Goal: Check status: Check status

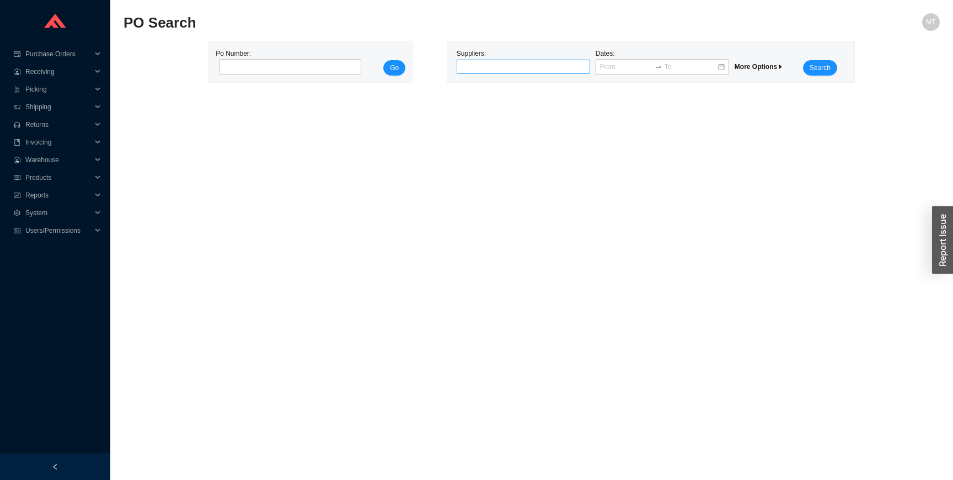
click at [548, 65] on div at bounding box center [519, 66] width 120 height 11
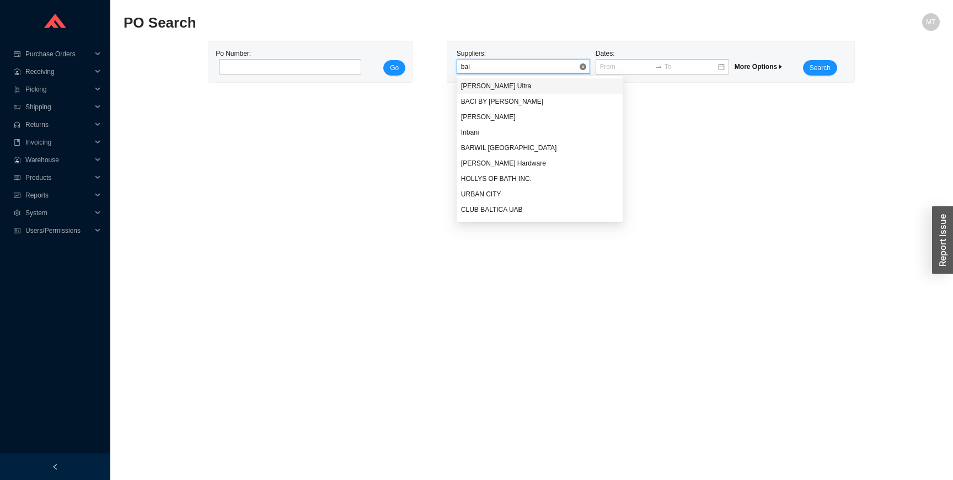
type input "bain"
click at [824, 63] on span "Search" at bounding box center [819, 67] width 21 height 11
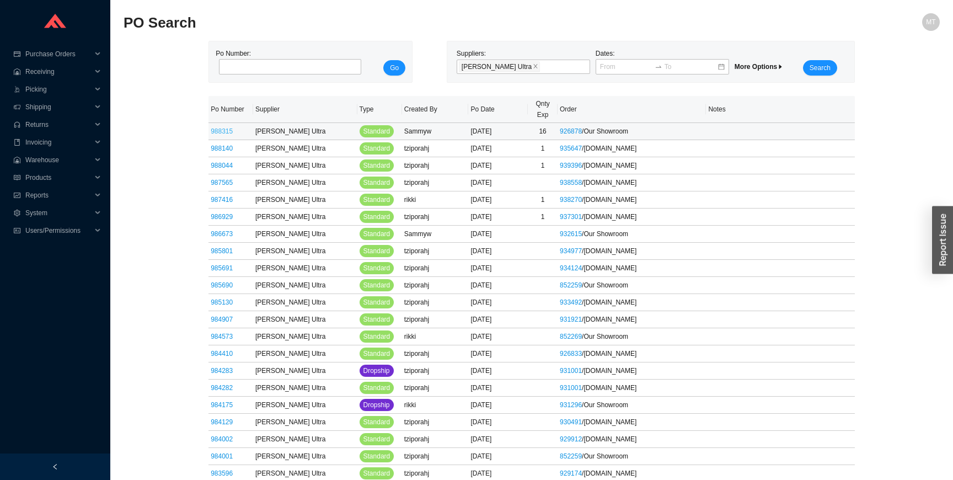
click at [227, 129] on link "988315" at bounding box center [222, 131] width 22 height 8
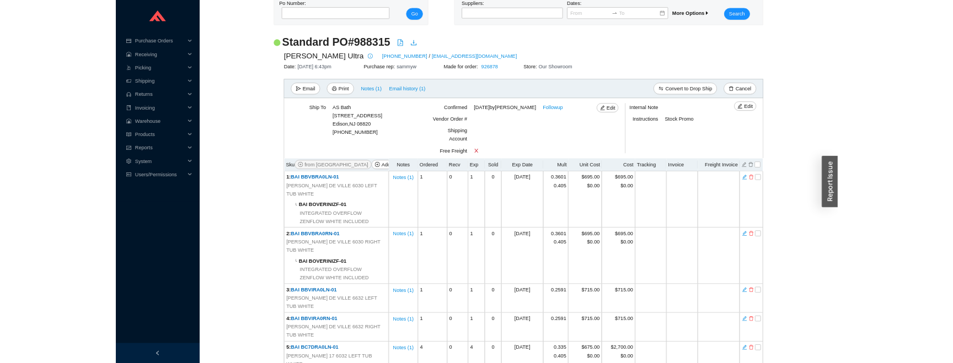
scroll to position [1, 0]
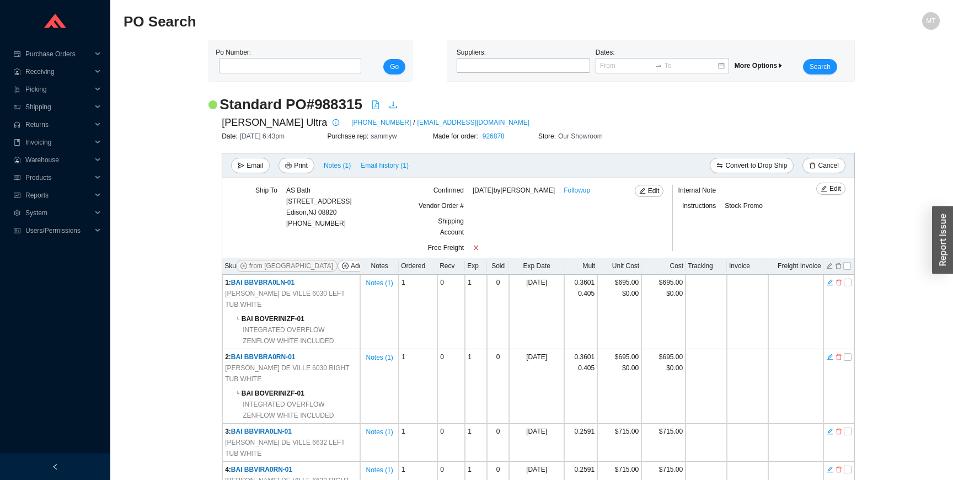
click at [380, 108] on icon "file-pdf" at bounding box center [375, 104] width 9 height 9
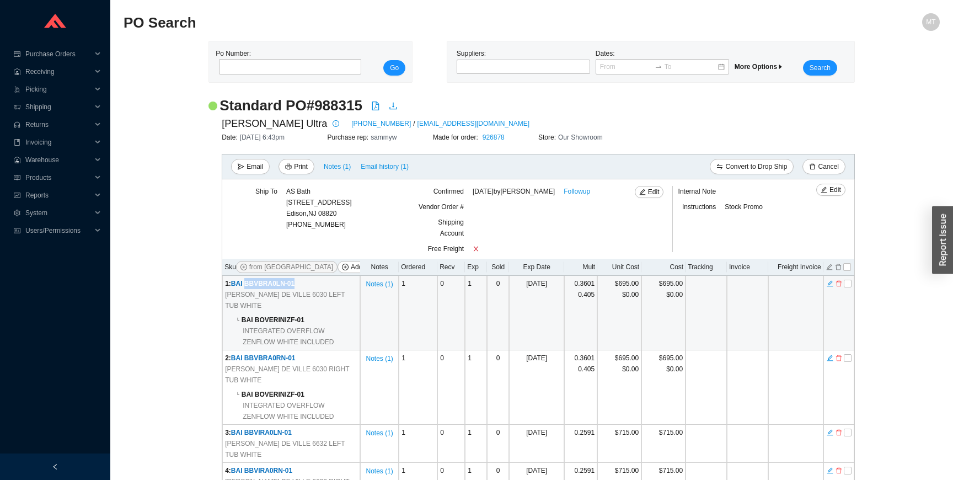
drag, startPoint x: 312, startPoint y: 283, endPoint x: 246, endPoint y: 283, distance: 65.1
click at [246, 254] on td "1 : BAI BBVBRA0LN-01 [PERSON_NAME] DE VILLE 6030 LEFT TUB WHITE └ BAI BOVERINIZ…" at bounding box center [291, 313] width 138 height 74
copy span "BBVBRA0LN-01"
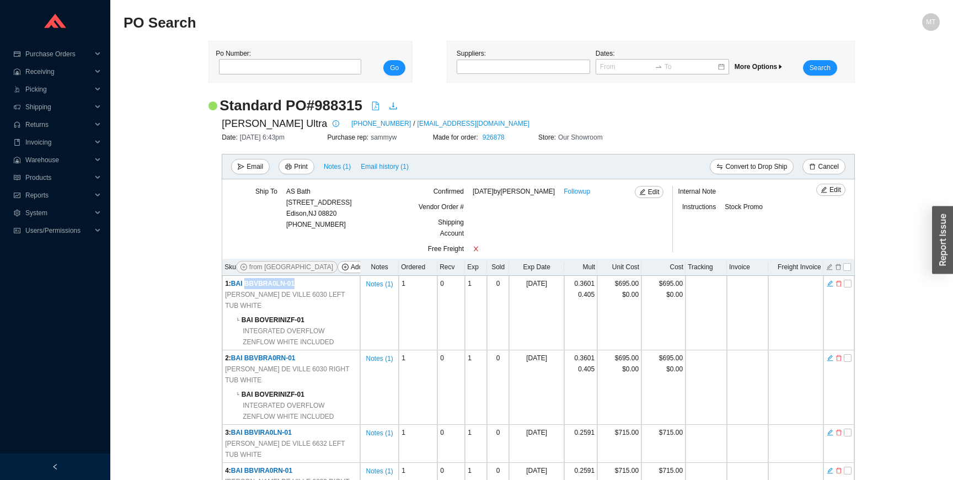
click at [380, 105] on icon "file-pdf" at bounding box center [375, 105] width 9 height 9
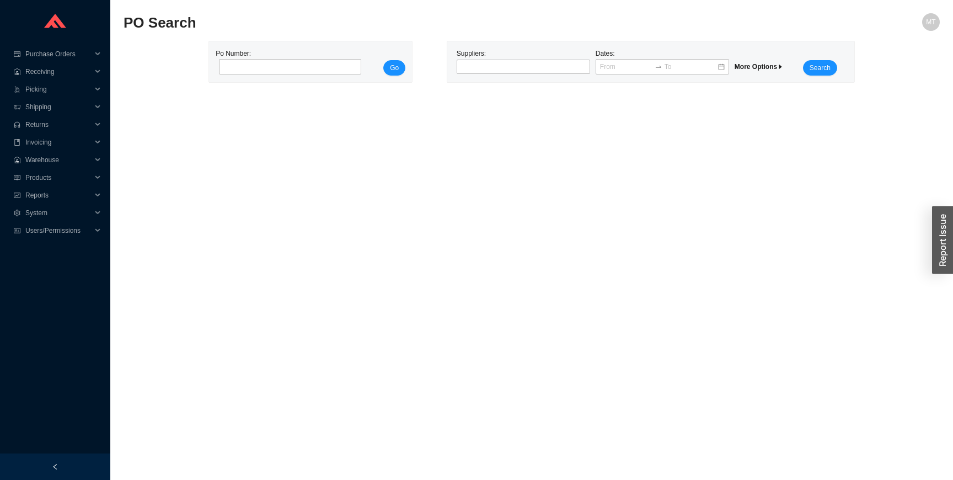
type input "988315"
click button "Go" at bounding box center [394, 67] width 22 height 15
